Goal: Transaction & Acquisition: Purchase product/service

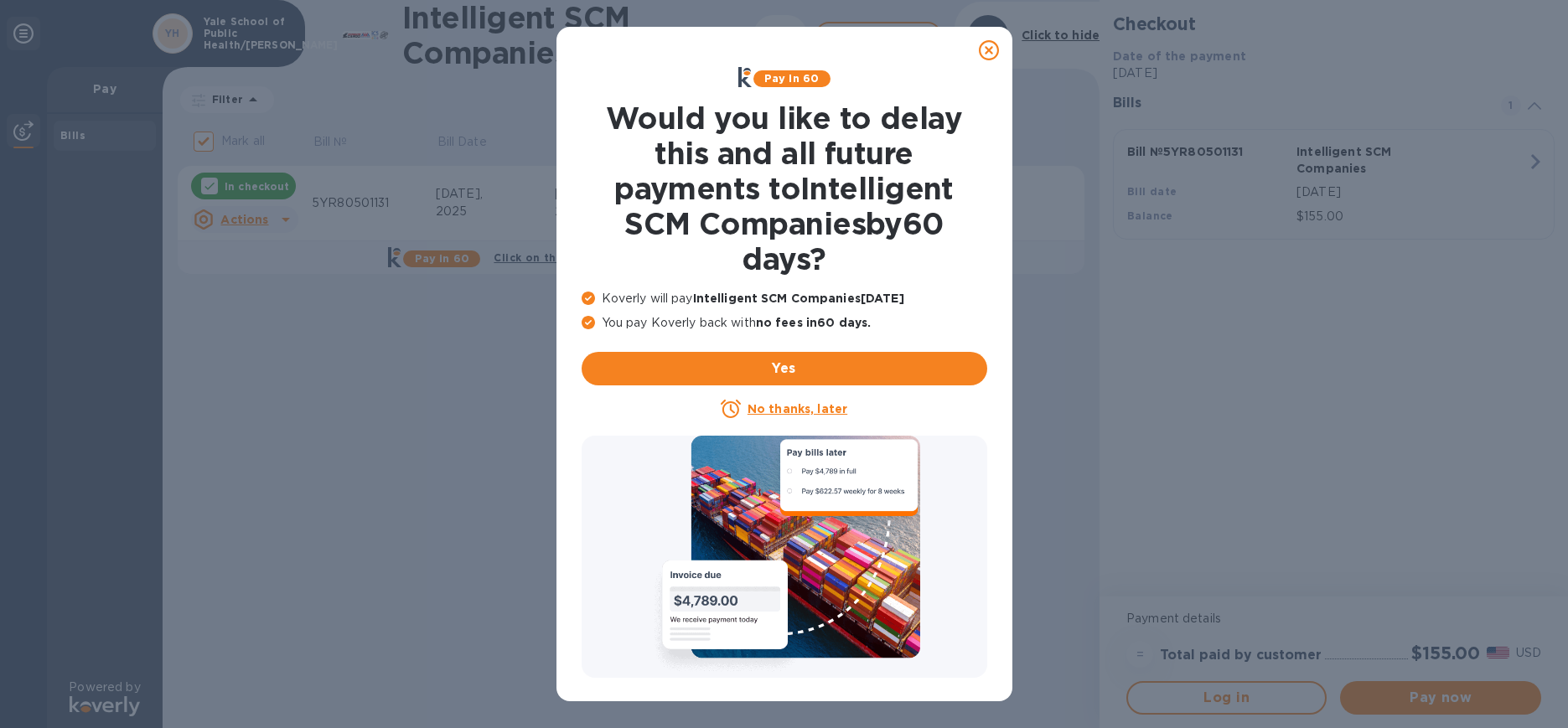
click at [984, 54] on icon at bounding box center [990, 50] width 20 height 20
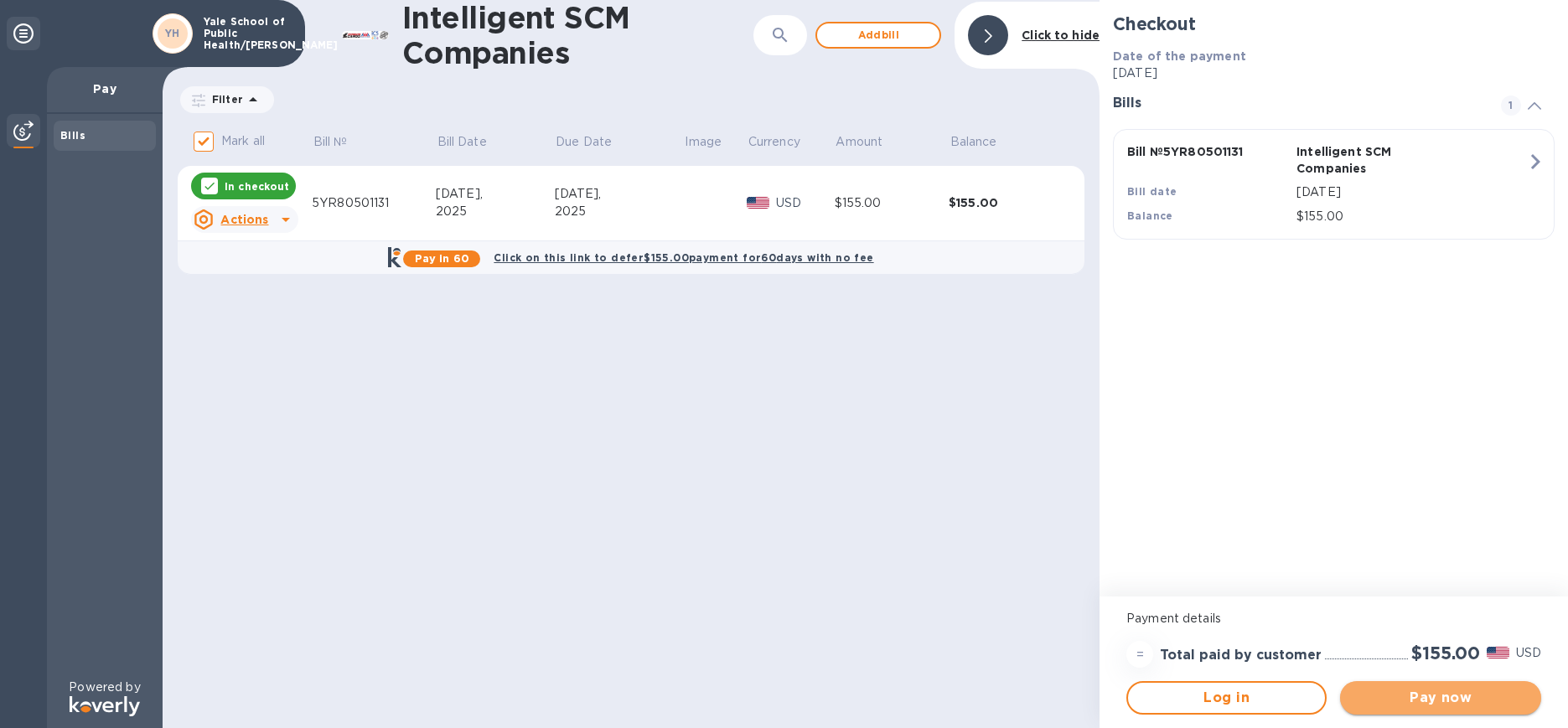
click at [1461, 697] on span "Pay now" at bounding box center [1441, 698] width 173 height 20
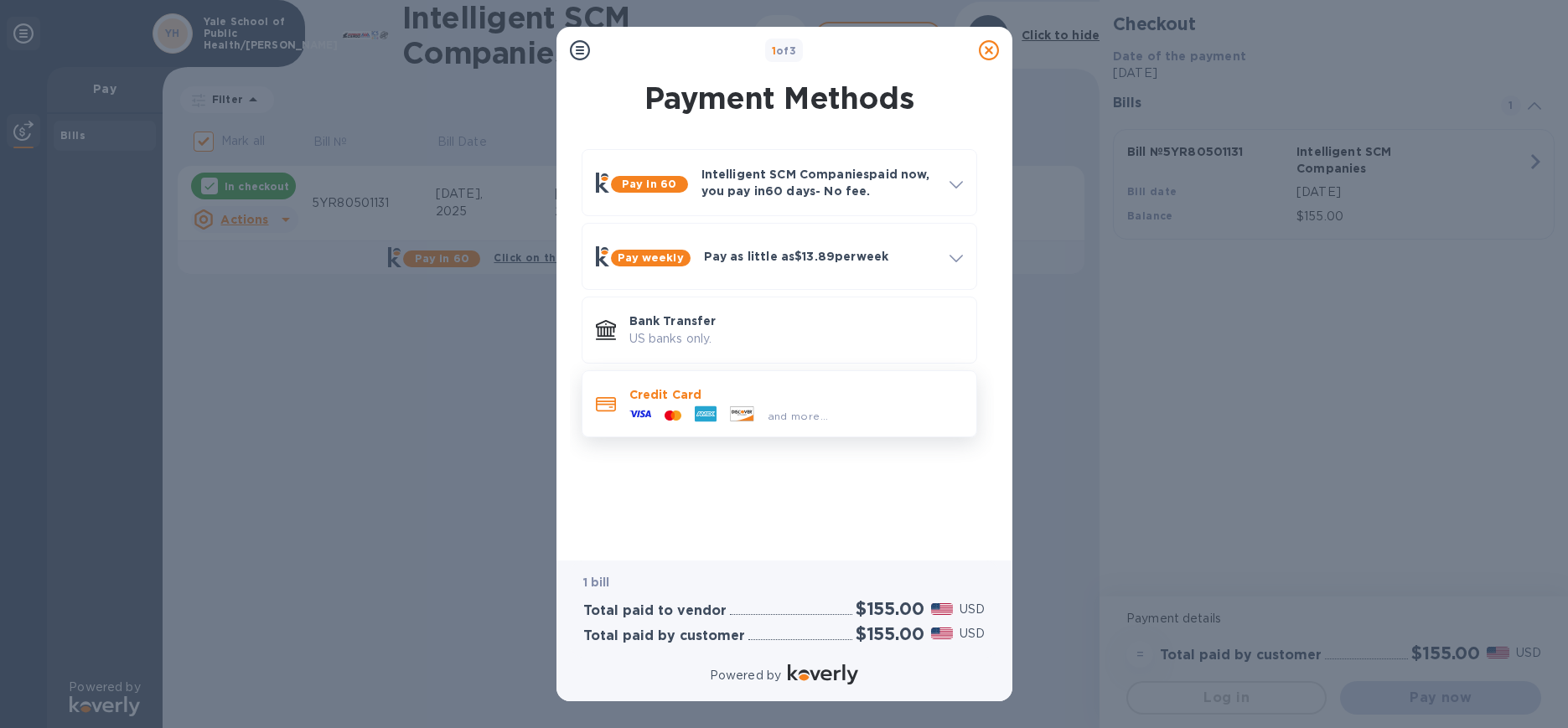
click at [697, 416] on icon at bounding box center [706, 415] width 22 height 16
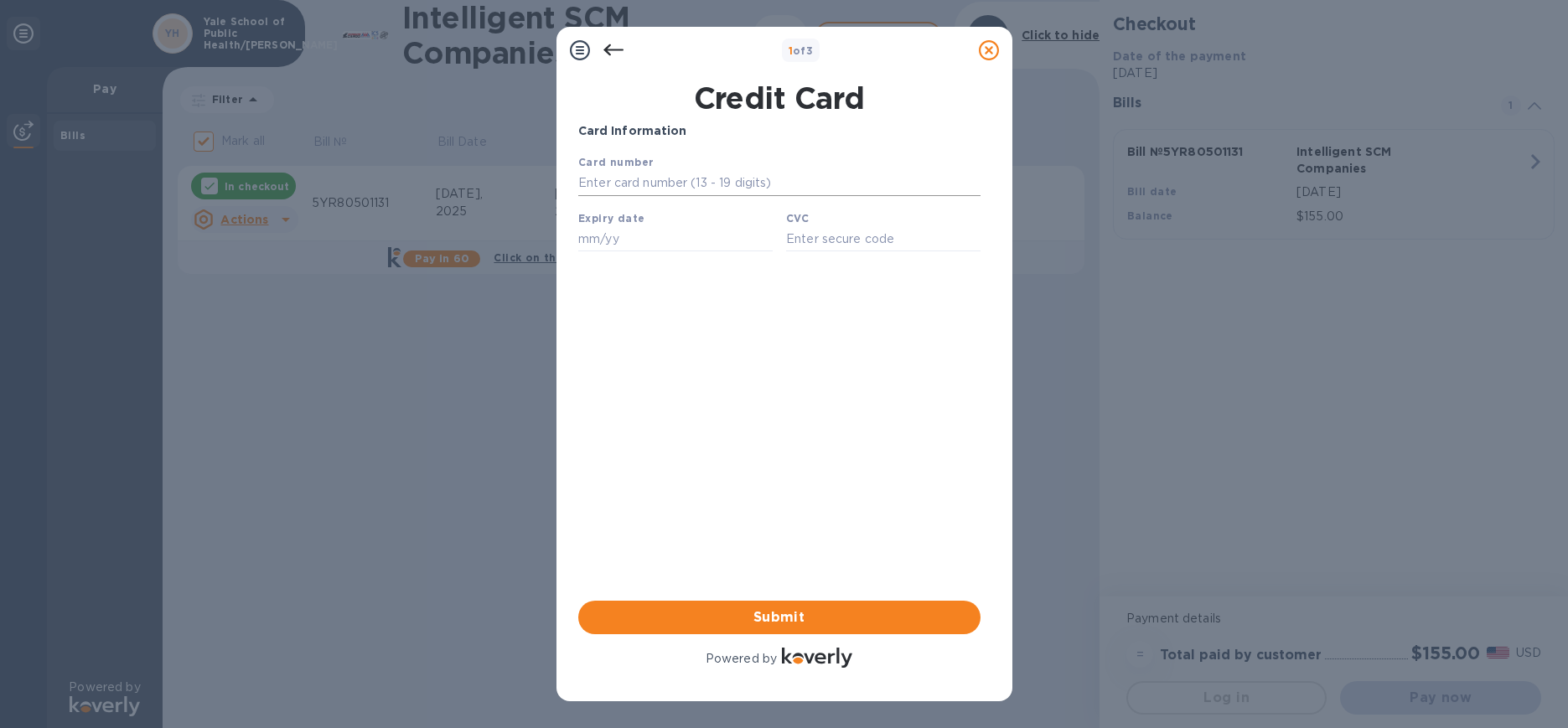
click at [685, 187] on input "text" at bounding box center [779, 183] width 403 height 25
type input "[CREDIT_CARD_NUMBER]"
type input "03/28"
click at [841, 242] on input "text" at bounding box center [883, 239] width 195 height 25
type input "720"
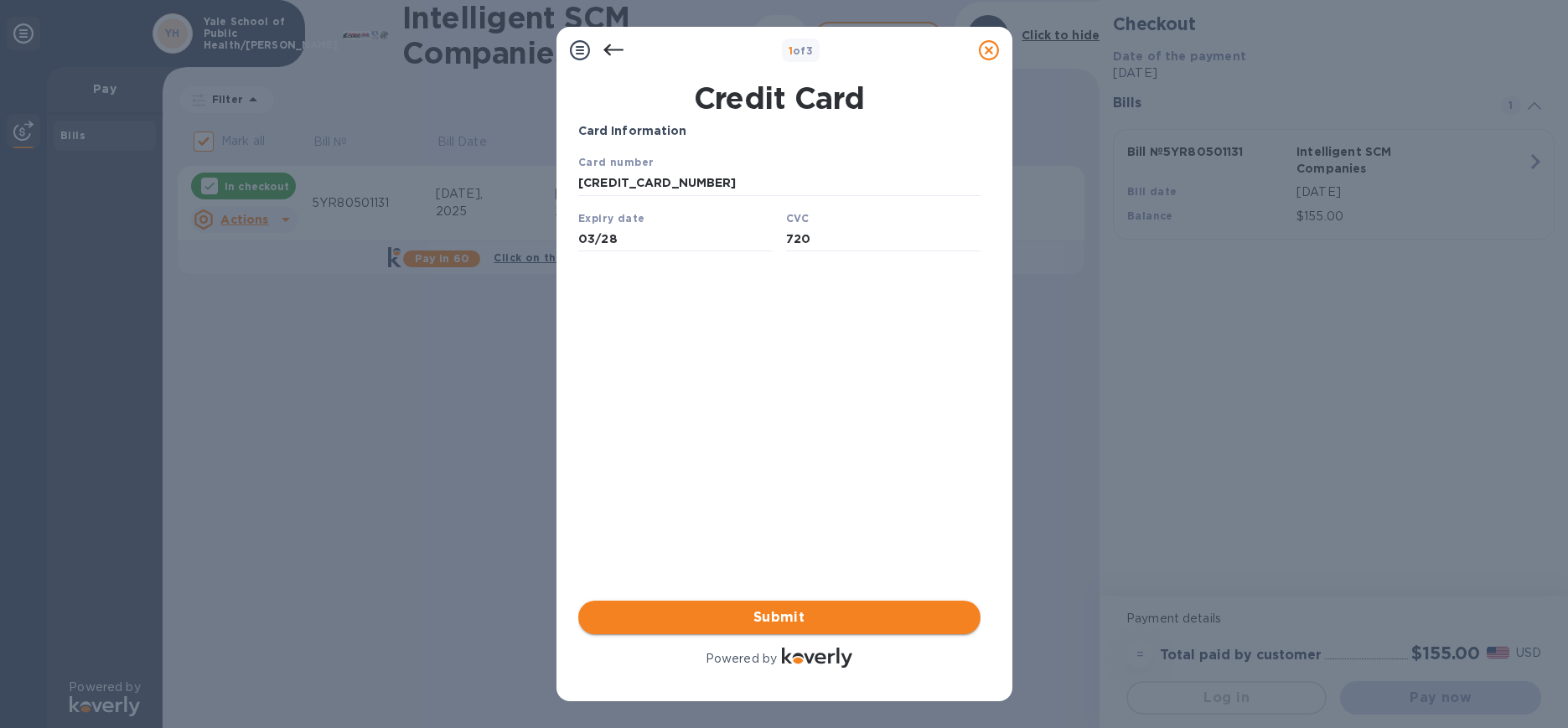
click at [747, 624] on span "Submit" at bounding box center [780, 618] width 375 height 20
